Goal: Find specific page/section: Find specific page/section

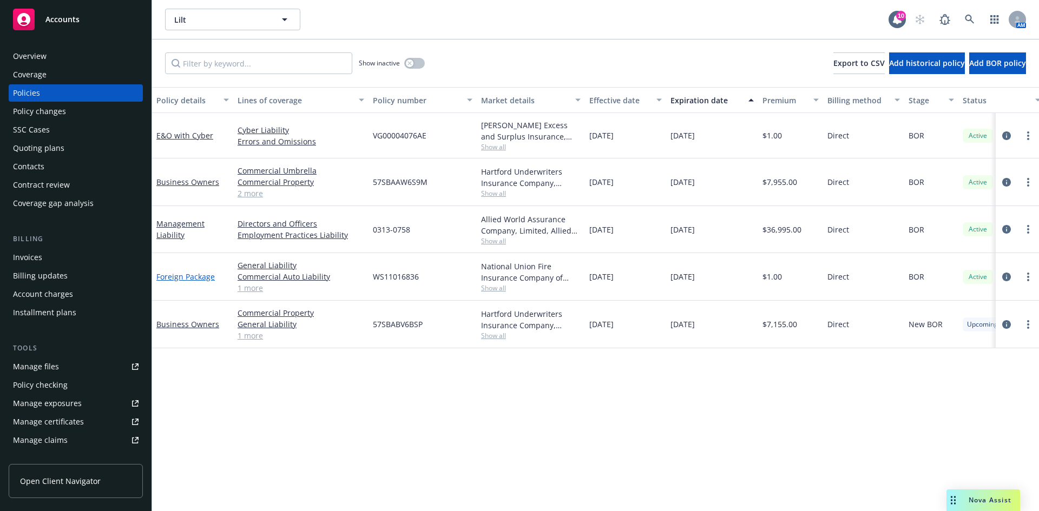
click at [196, 278] on link "Foreign Package" at bounding box center [185, 277] width 58 height 10
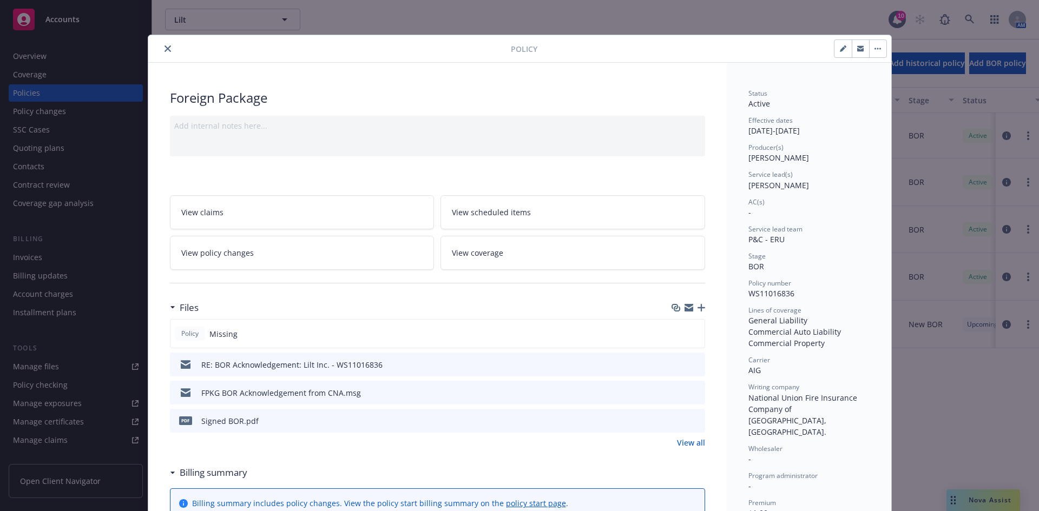
click at [162, 52] on button "close" at bounding box center [167, 48] width 13 height 13
